Goal: Task Accomplishment & Management: Complete application form

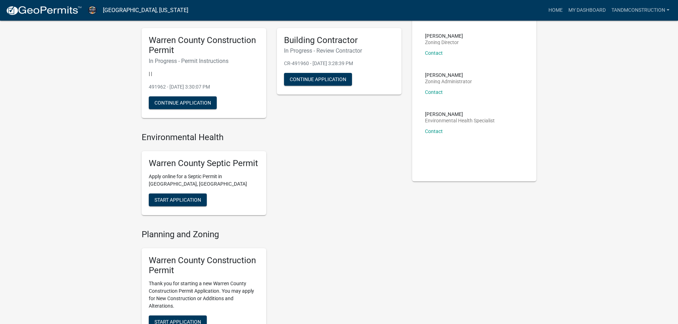
scroll to position [36, 0]
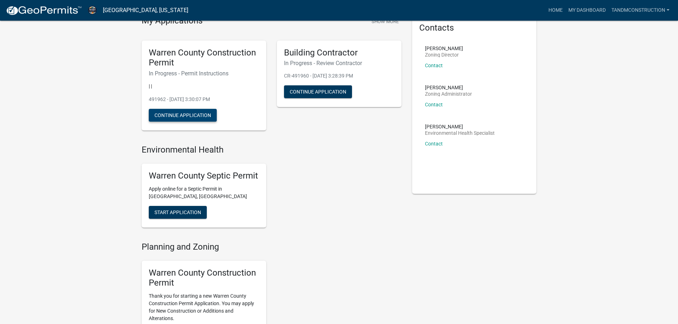
click at [195, 115] on button "Continue Application" at bounding box center [183, 115] width 68 height 13
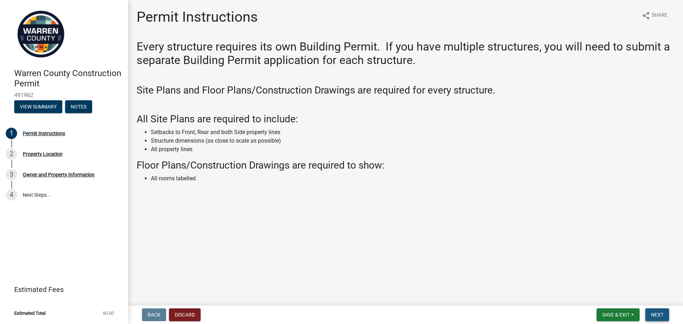
click at [655, 315] on span "Next" at bounding box center [657, 315] width 12 height 6
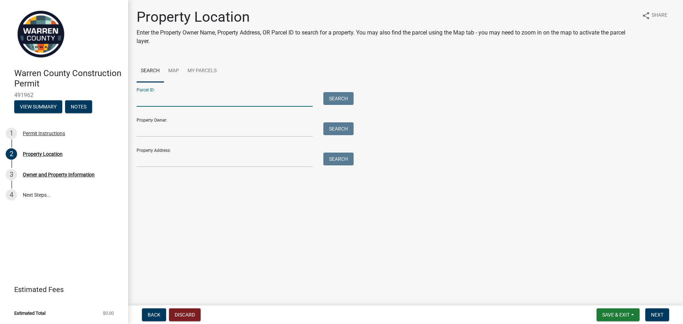
click at [140, 100] on input "Parcel ID:" at bounding box center [225, 99] width 176 height 15
type input "27000170240"
click at [342, 99] on button "Search" at bounding box center [338, 98] width 30 height 13
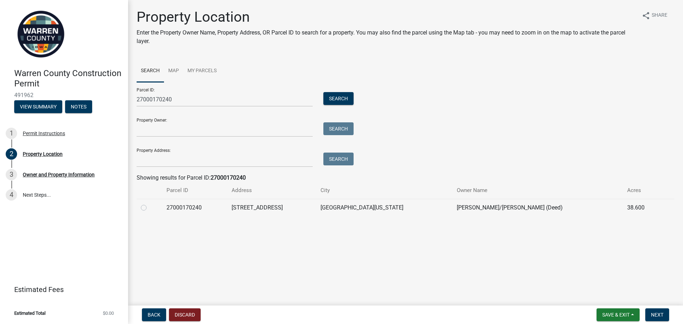
click at [149, 203] on label at bounding box center [149, 203] width 0 height 0
click at [149, 207] on input "radio" at bounding box center [151, 205] width 5 height 5
radio input "true"
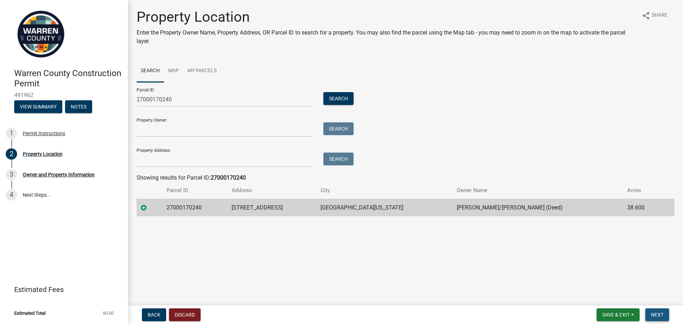
click at [663, 317] on span "Next" at bounding box center [657, 315] width 12 height 6
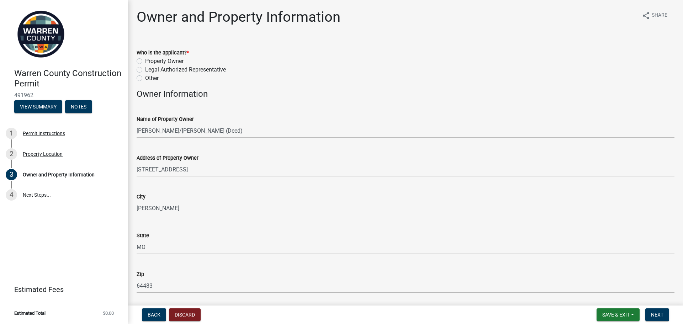
click at [145, 79] on label "Other" at bounding box center [152, 78] width 14 height 9
click at [145, 79] on input "Other" at bounding box center [147, 76] width 5 height 5
radio input "true"
click at [145, 61] on label "Property Owner" at bounding box center [164, 61] width 38 height 9
click at [145, 61] on input "Property Owner" at bounding box center [147, 59] width 5 height 5
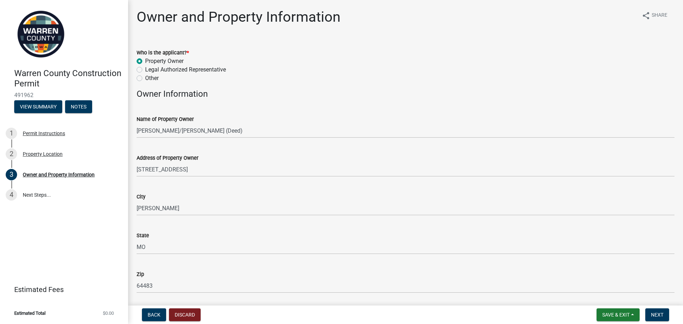
radio input "true"
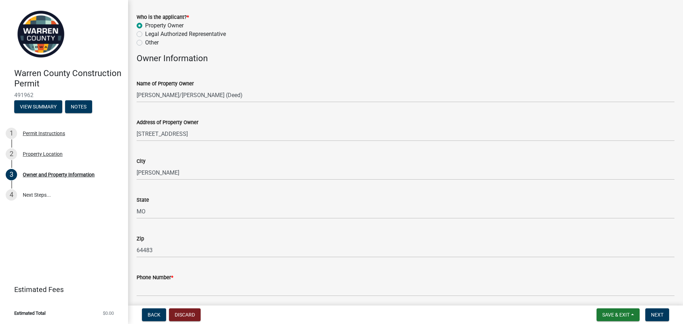
scroll to position [71, 0]
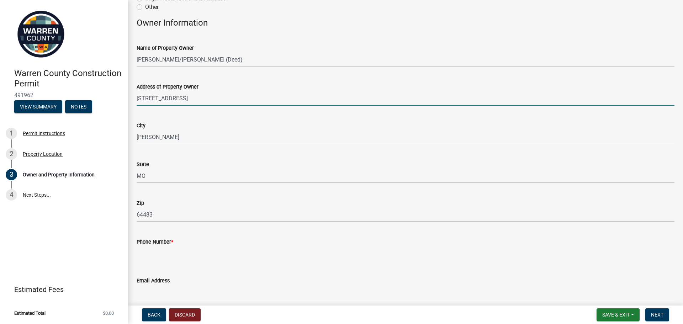
click at [187, 98] on input "[STREET_ADDRESS]" at bounding box center [406, 98] width 538 height 15
click at [138, 96] on input "[STREET_ADDRESS]" at bounding box center [406, 98] width 538 height 15
click at [137, 98] on input "[STREET_ADDRESS]" at bounding box center [406, 98] width 538 height 15
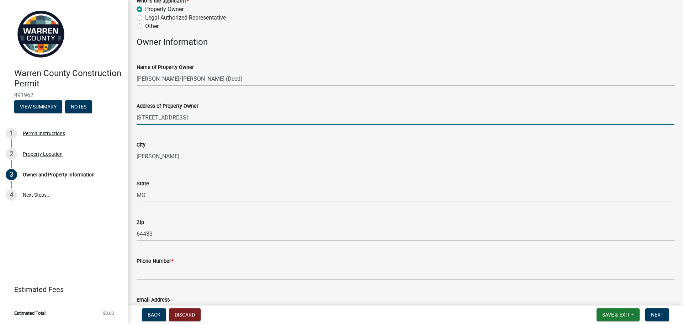
scroll to position [36, 0]
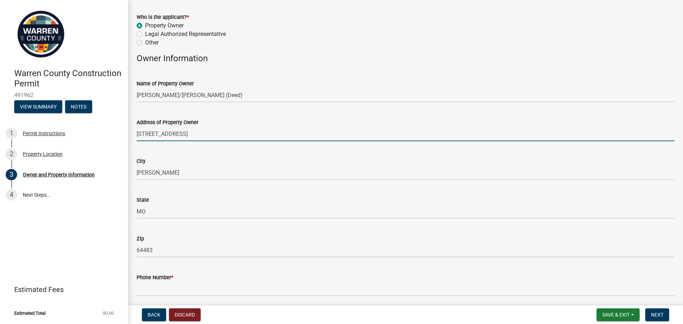
drag, startPoint x: 140, startPoint y: 44, endPoint x: 144, endPoint y: 50, distance: 7.4
click at [145, 44] on label "Other" at bounding box center [152, 42] width 14 height 9
click at [145, 43] on input "Other" at bounding box center [147, 40] width 5 height 5
radio input "true"
drag, startPoint x: 137, startPoint y: 133, endPoint x: 202, endPoint y: 134, distance: 65.1
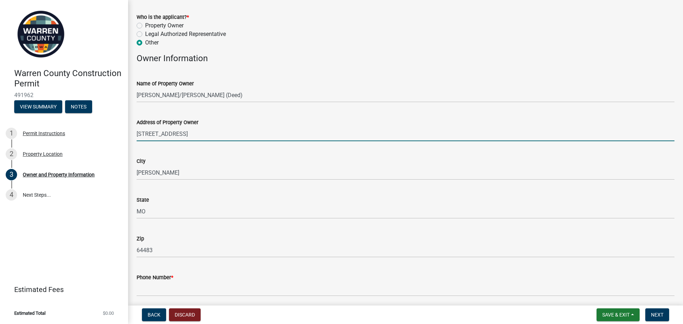
click at [202, 134] on input "[STREET_ADDRESS]" at bounding box center [406, 134] width 538 height 15
type input "2"
type input "[STREET_ADDRESS]"
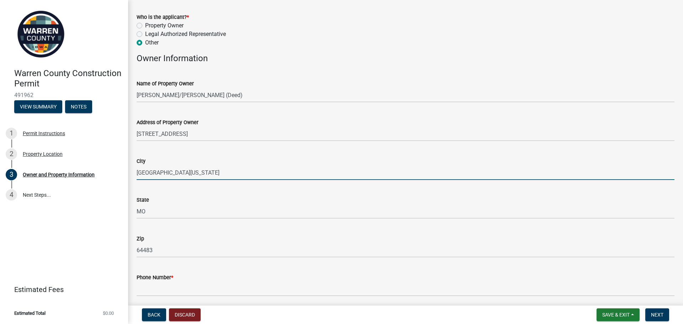
type input "[GEOGRAPHIC_DATA][US_STATE]"
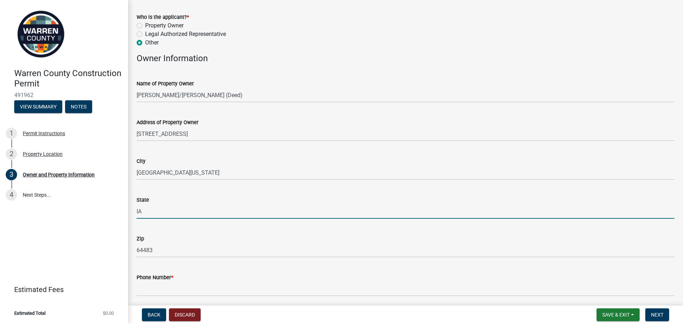
type input "IA"
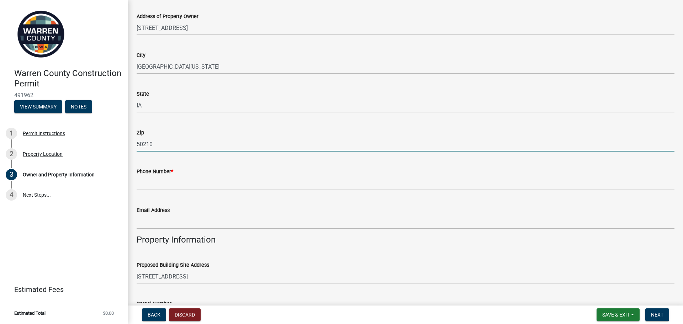
scroll to position [142, 0]
type input "50210"
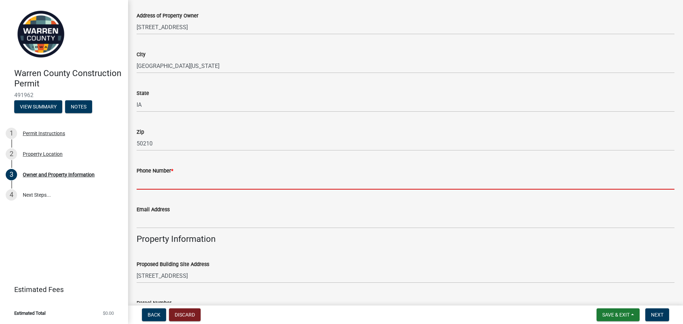
drag, startPoint x: 143, startPoint y: 181, endPoint x: 137, endPoint y: 177, distance: 6.7
click at [143, 181] on input "Phone Number *" at bounding box center [406, 182] width 538 height 15
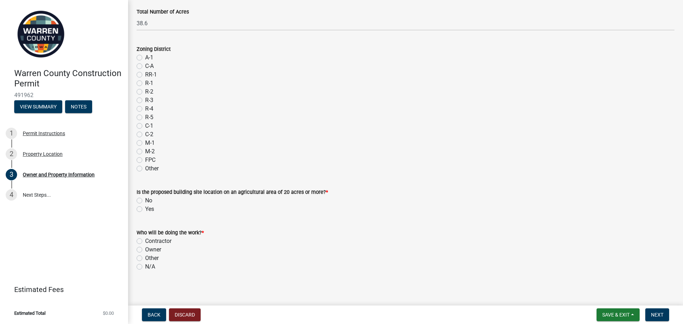
scroll to position [580, 0]
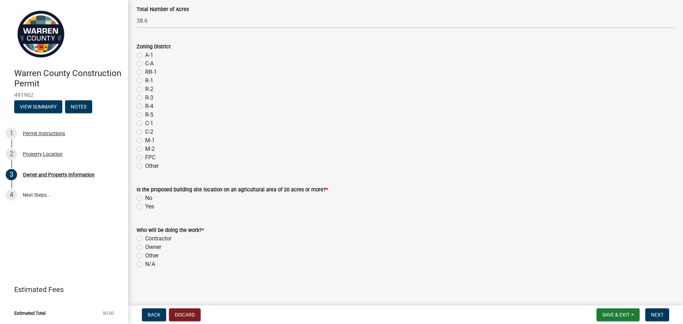
click at [145, 207] on label "Yes" at bounding box center [149, 206] width 9 height 9
click at [145, 207] on input "Yes" at bounding box center [147, 204] width 5 height 5
radio input "true"
click at [145, 239] on label "Contractor" at bounding box center [158, 238] width 26 height 9
click at [145, 239] on input "Contractor" at bounding box center [147, 236] width 5 height 5
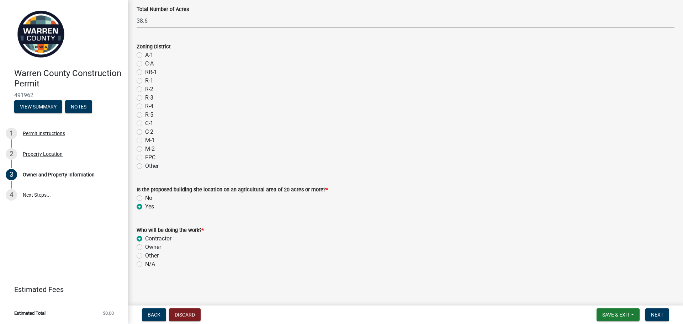
radio input "true"
click at [661, 315] on span "Next" at bounding box center [657, 315] width 12 height 6
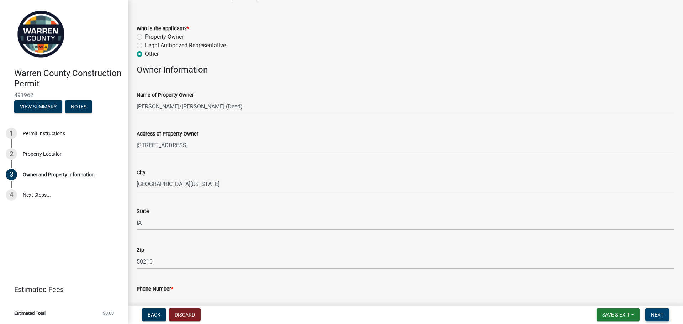
scroll to position [36, 0]
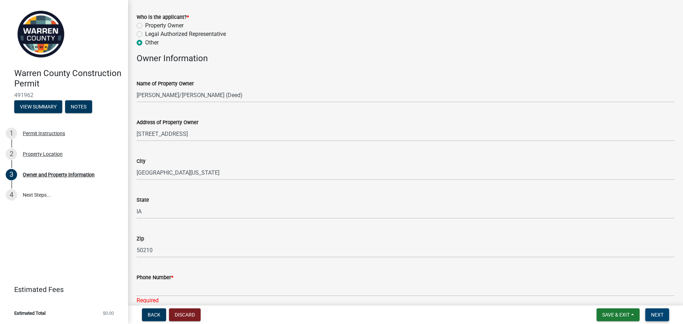
click at [659, 314] on span "Next" at bounding box center [657, 315] width 12 height 6
click at [623, 313] on span "Save & Exit" at bounding box center [615, 315] width 27 height 6
click at [612, 296] on button "Save & Exit" at bounding box center [611, 296] width 57 height 17
